Goal: Find specific page/section: Find specific page/section

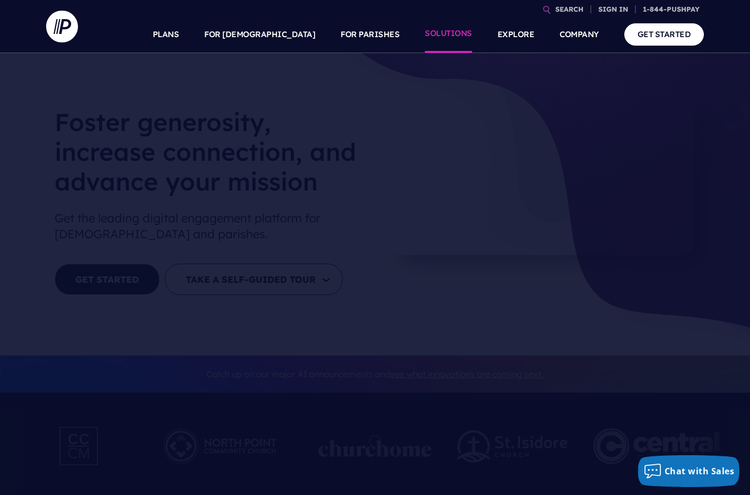
click at [447, 33] on link "SOLUTIONS" at bounding box center [448, 34] width 47 height 37
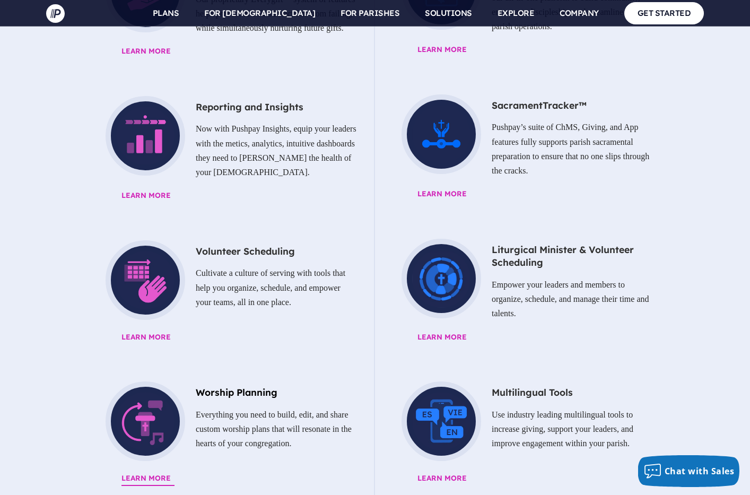
scroll to position [1302, 0]
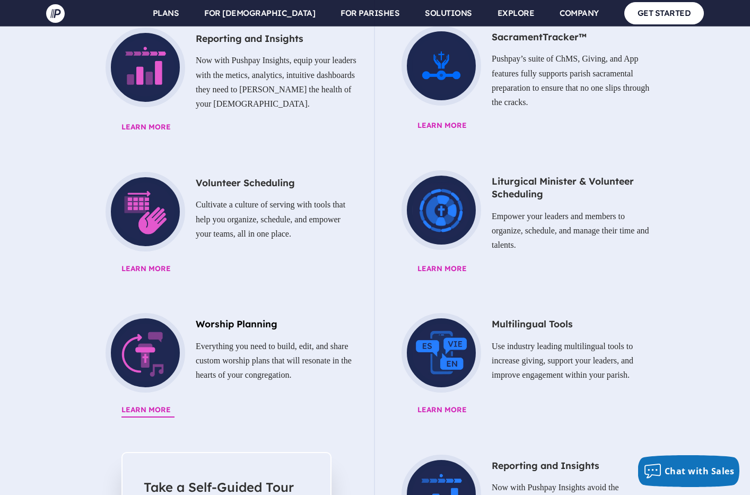
click at [227, 313] on h5 "Worship Planning" at bounding box center [226, 324] width 263 height 22
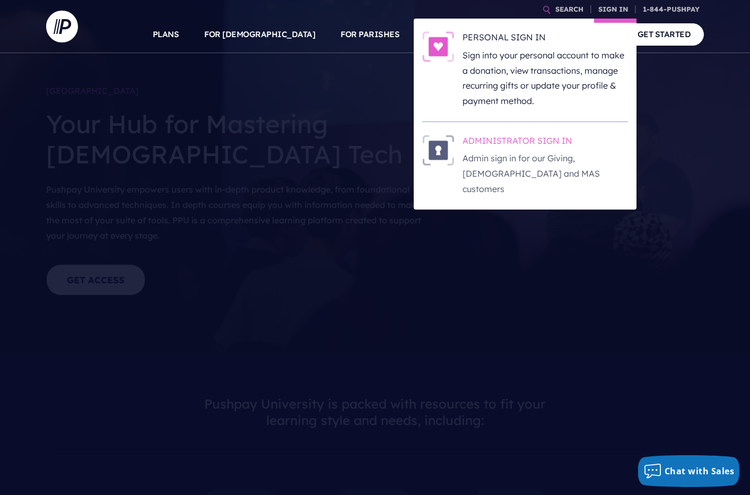
click at [544, 146] on h6 "ADMINISTRATOR SIGN IN" at bounding box center [546, 143] width 166 height 16
